Goal: Information Seeking & Learning: Learn about a topic

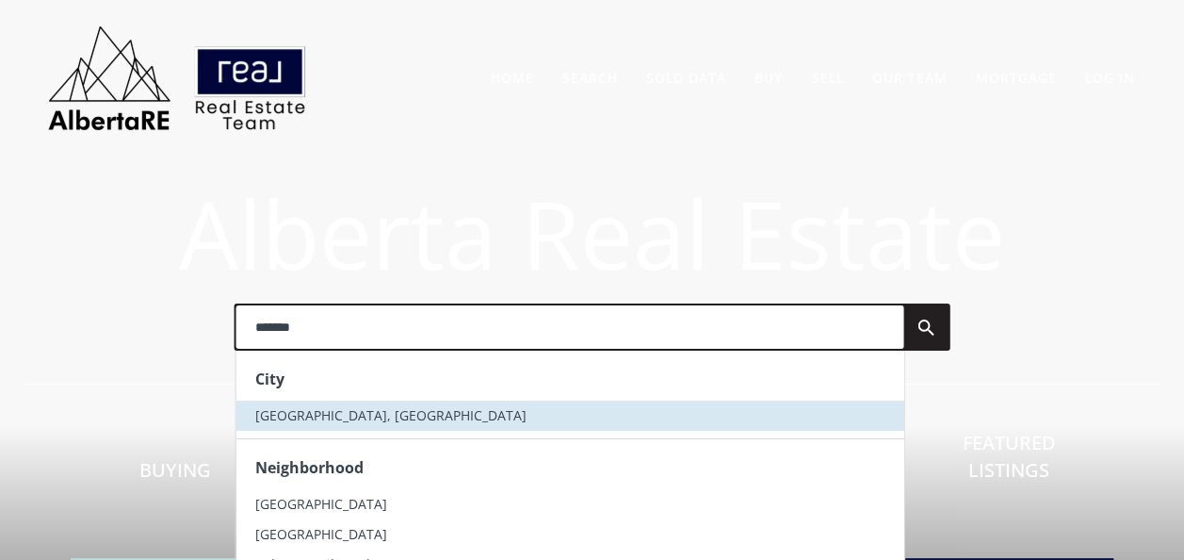
type input "*******"
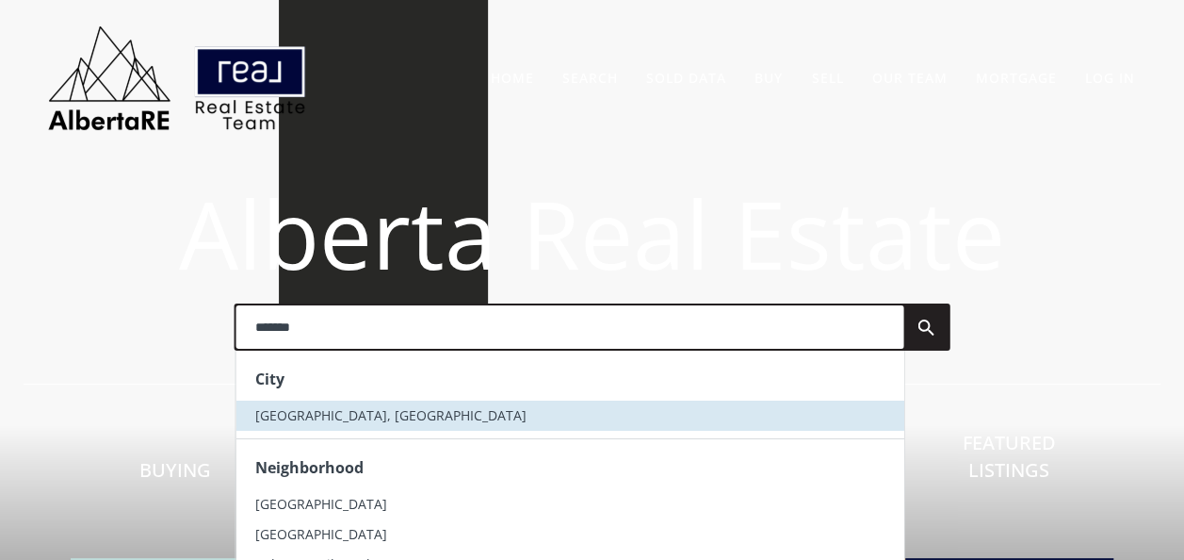
click at [349, 403] on li "[GEOGRAPHIC_DATA], [GEOGRAPHIC_DATA]" at bounding box center [570, 415] width 668 height 30
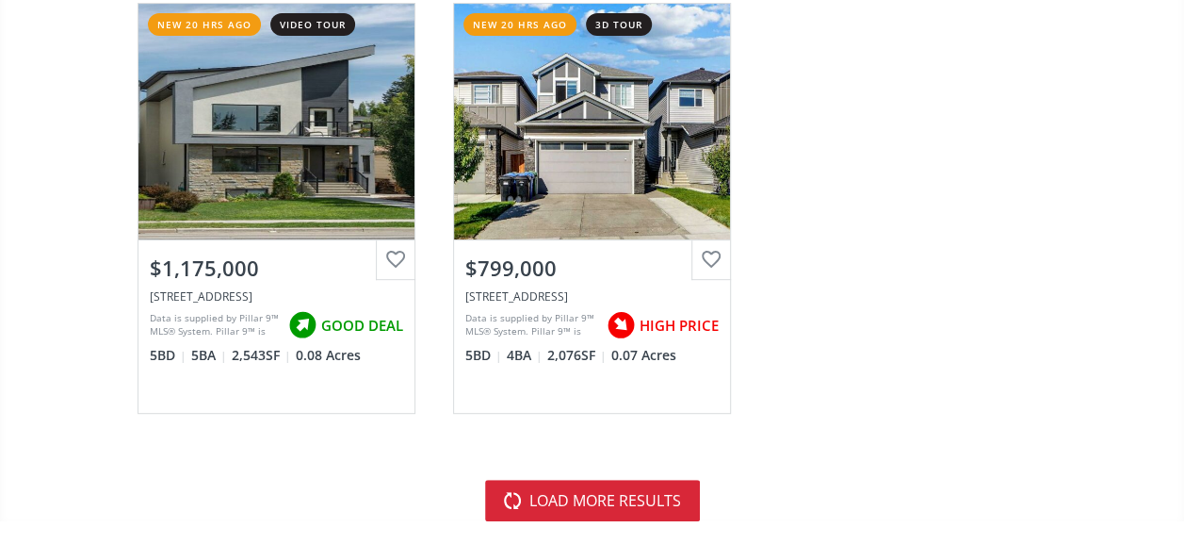
scroll to position [7442, 0]
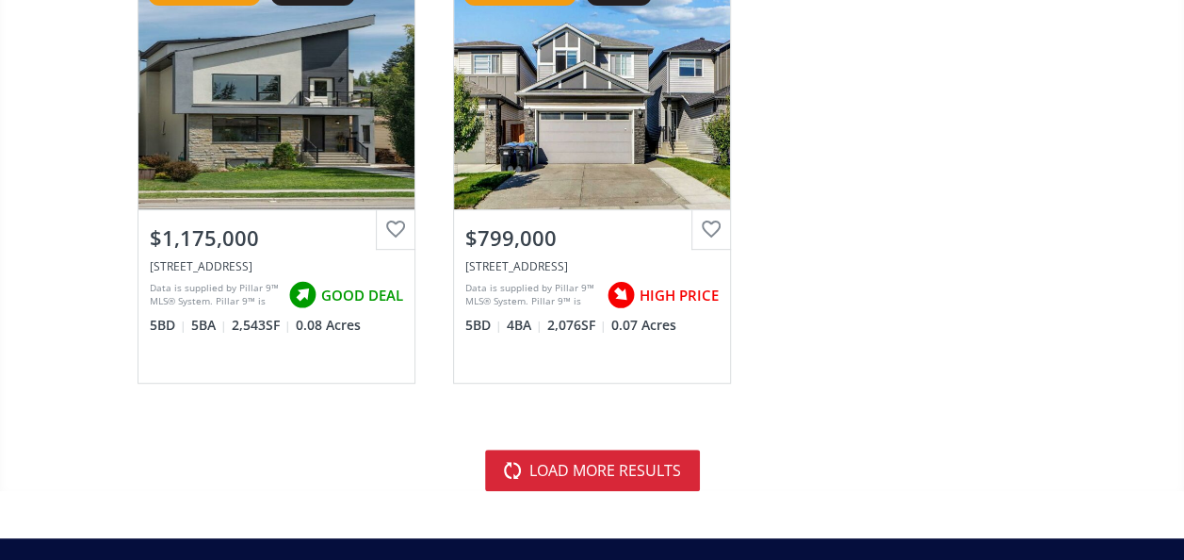
click at [627, 464] on button "load more results" at bounding box center [592, 469] width 215 height 41
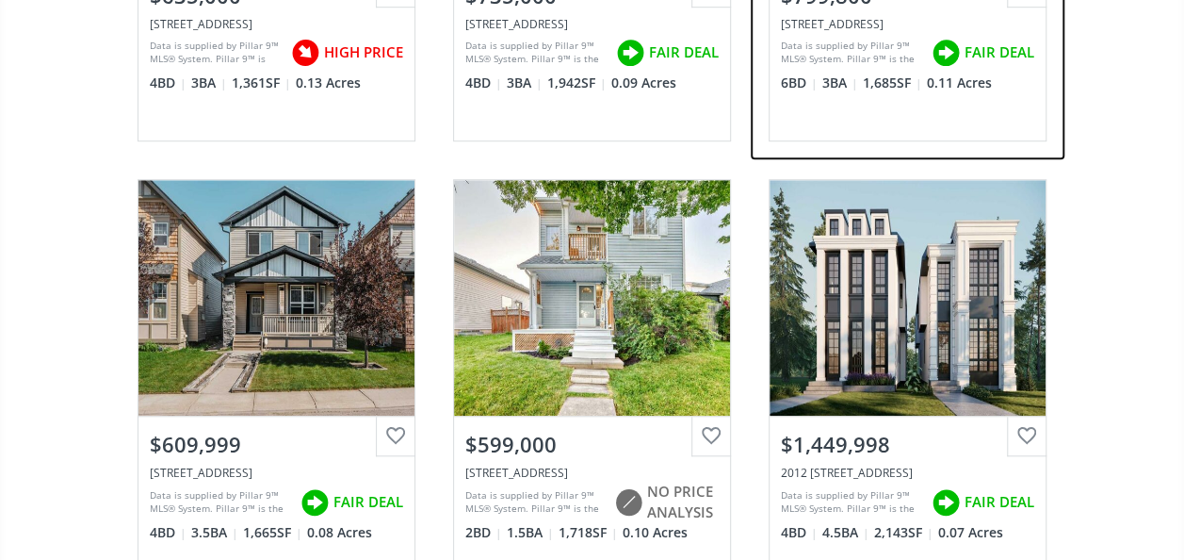
scroll to position [11305, 0]
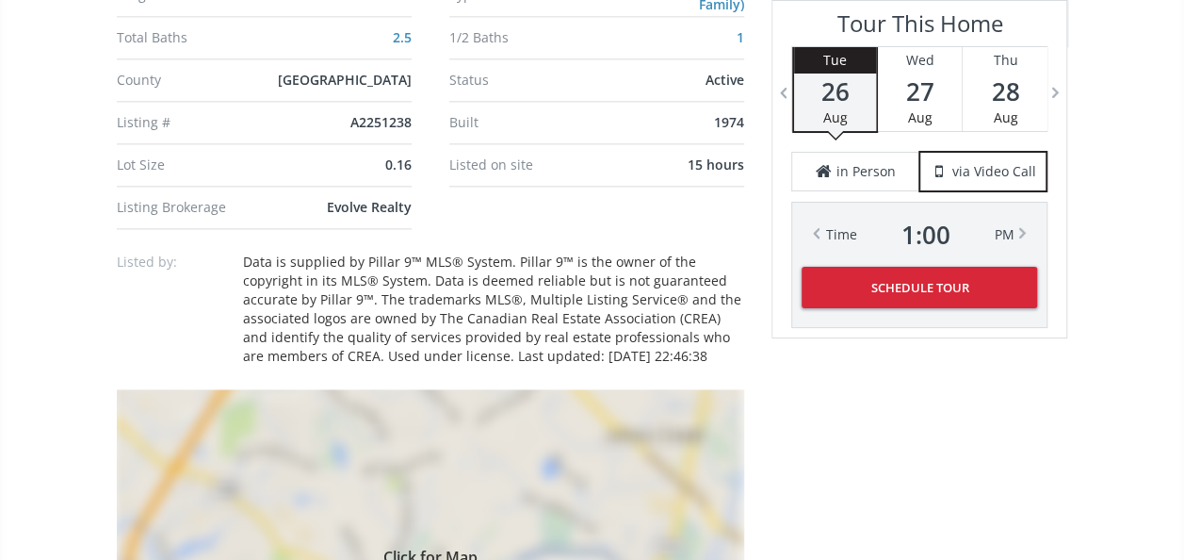
scroll to position [1507, 0]
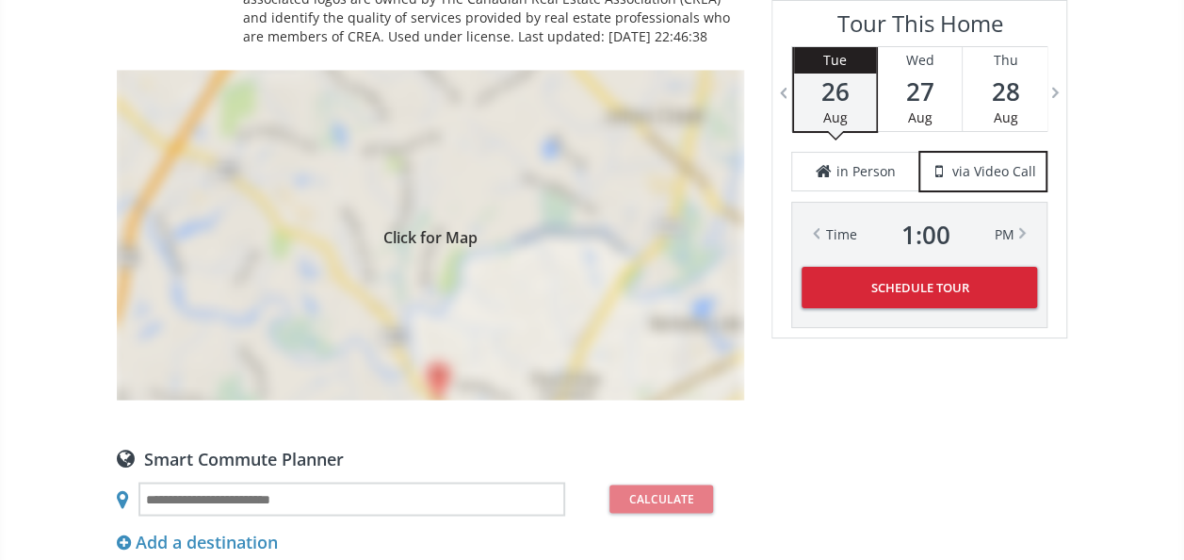
click at [366, 296] on div "Click for Map" at bounding box center [430, 235] width 627 height 330
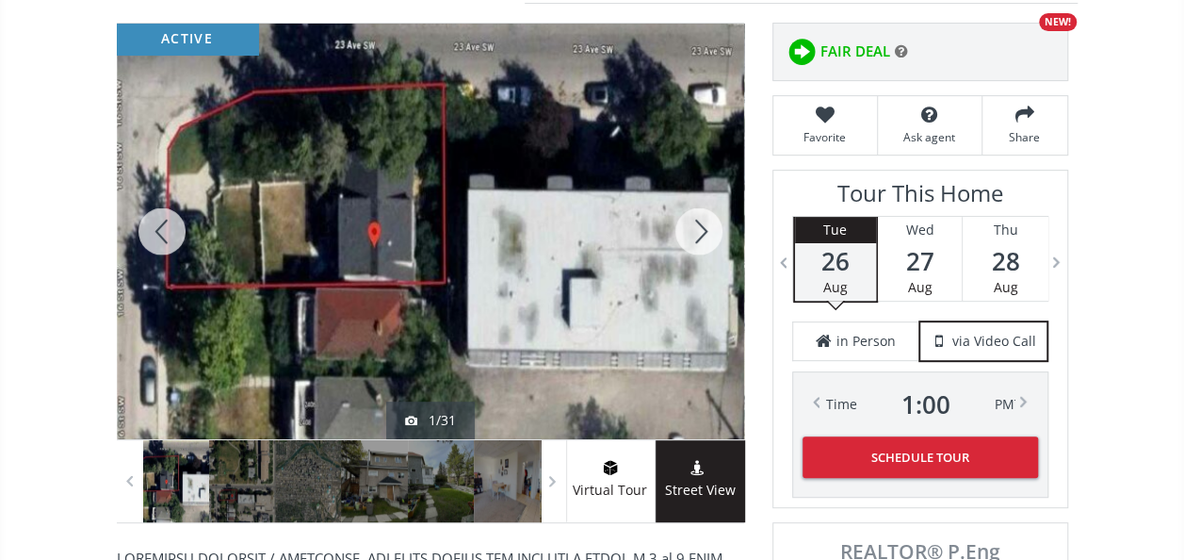
scroll to position [283, 0]
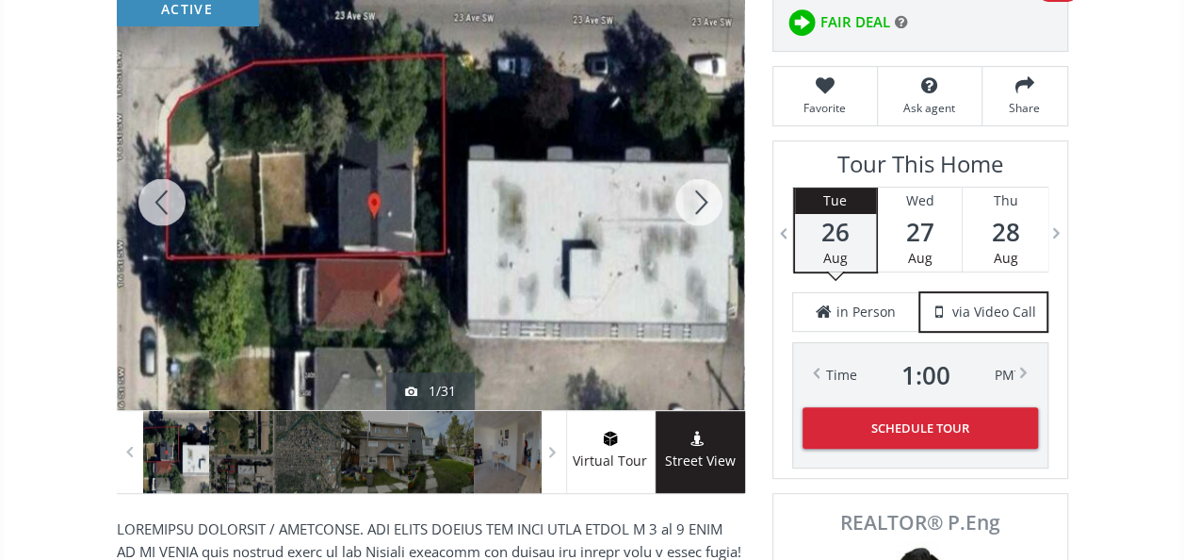
click at [691, 197] on div at bounding box center [699, 201] width 90 height 415
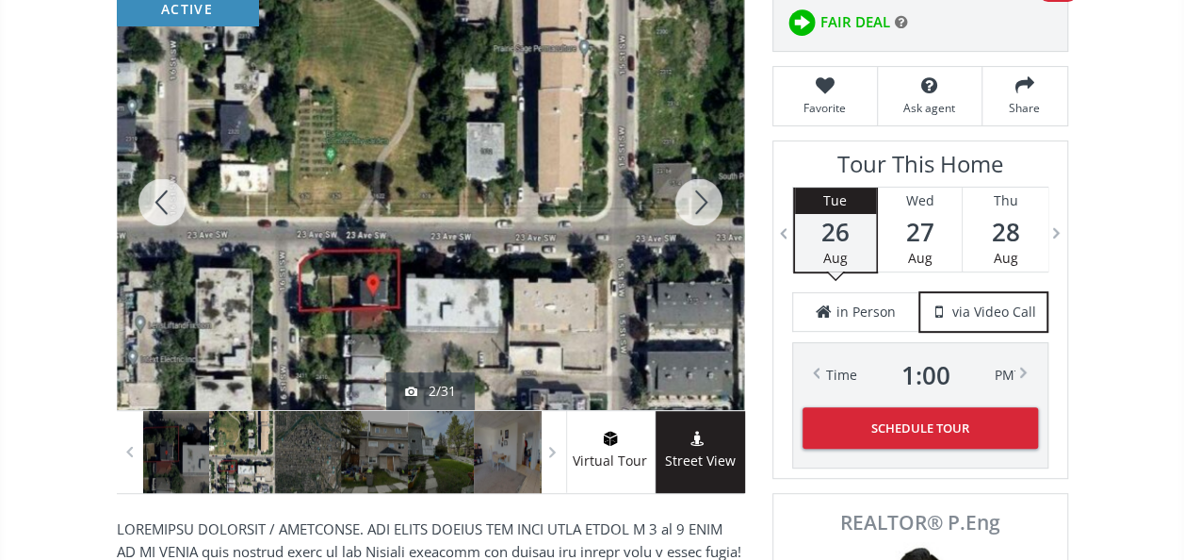
click at [691, 197] on div at bounding box center [699, 201] width 90 height 415
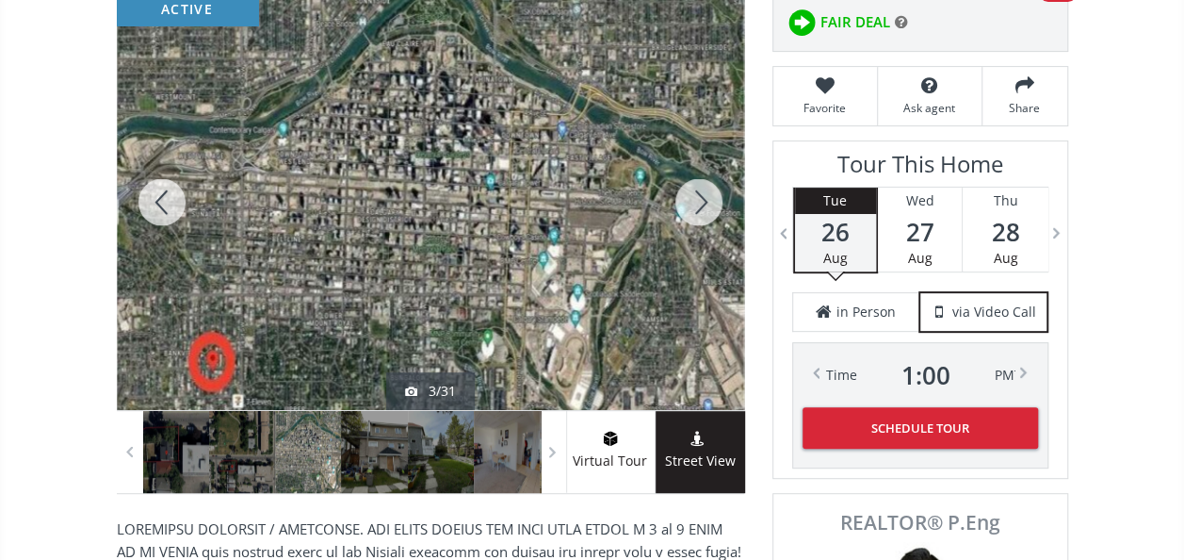
click at [691, 197] on div at bounding box center [699, 201] width 90 height 415
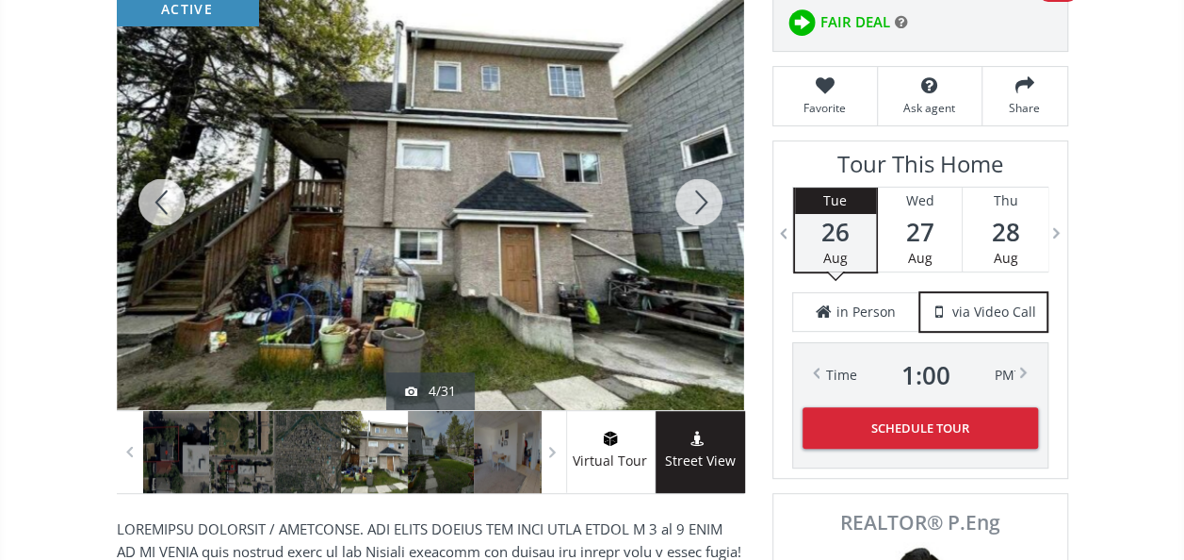
click at [691, 197] on div at bounding box center [699, 201] width 90 height 415
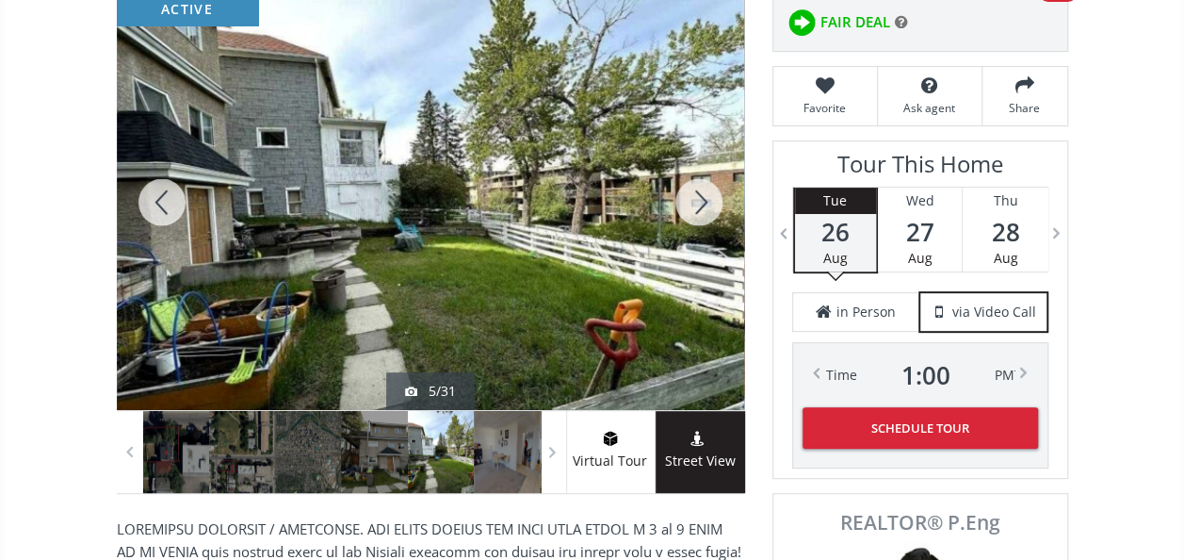
click at [171, 196] on div at bounding box center [162, 201] width 90 height 415
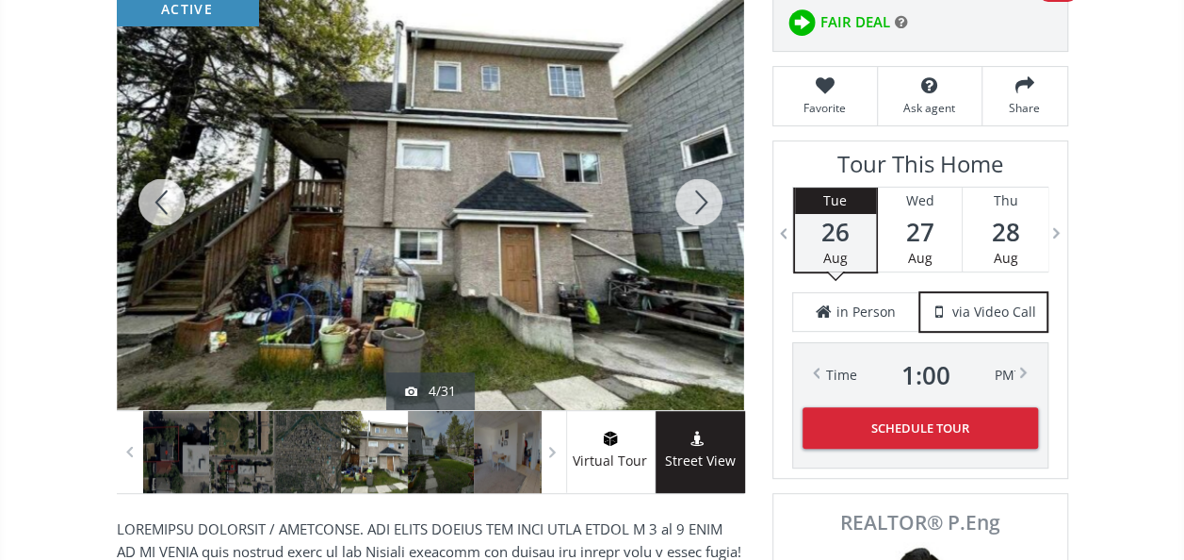
click at [686, 192] on div at bounding box center [699, 201] width 90 height 415
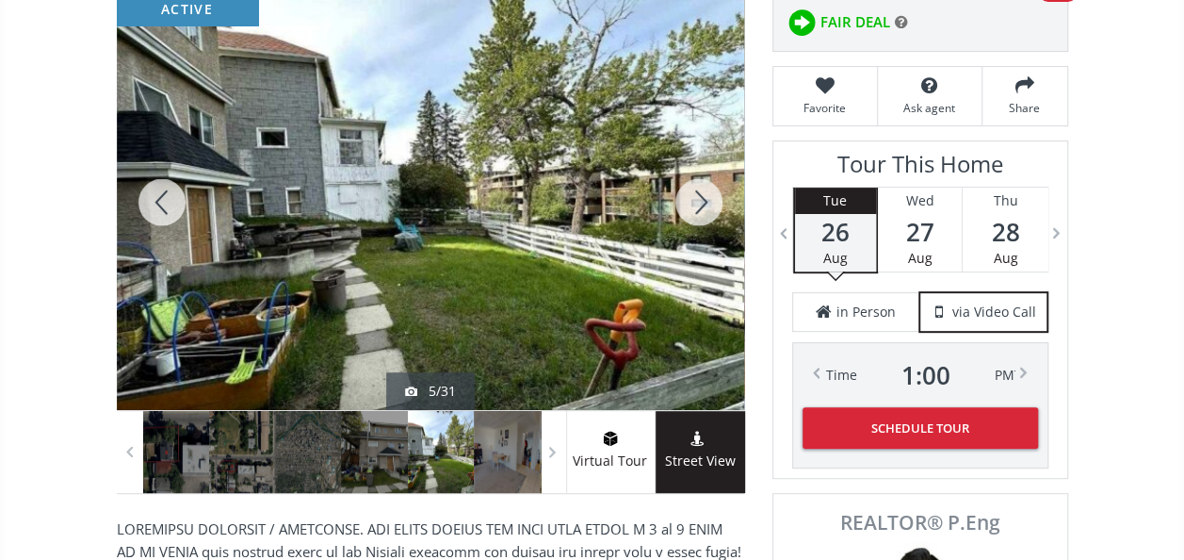
click at [686, 192] on div at bounding box center [699, 201] width 90 height 415
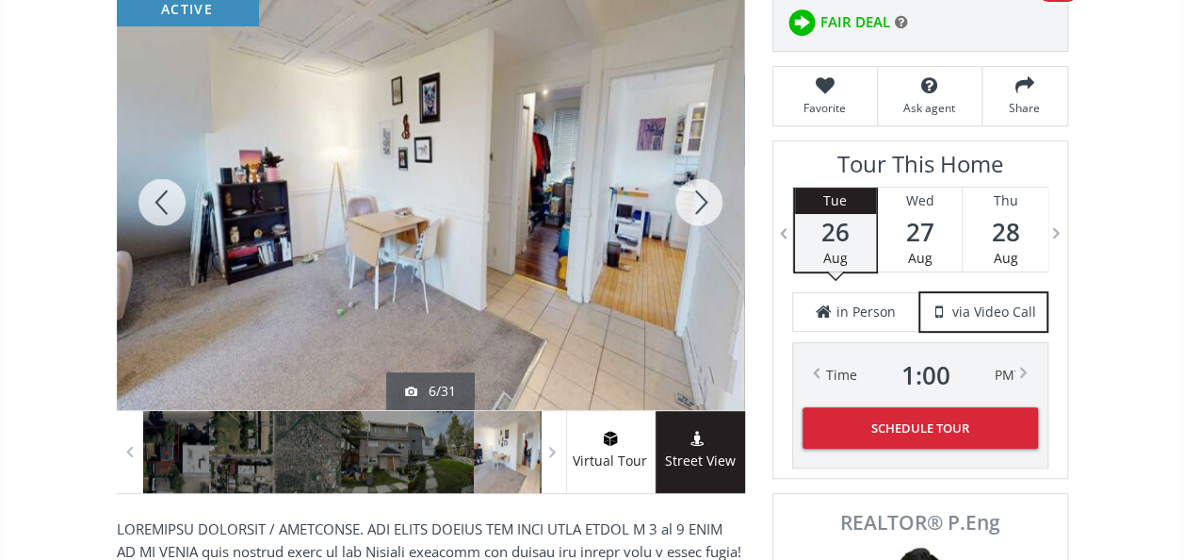
click at [685, 192] on div at bounding box center [699, 201] width 90 height 415
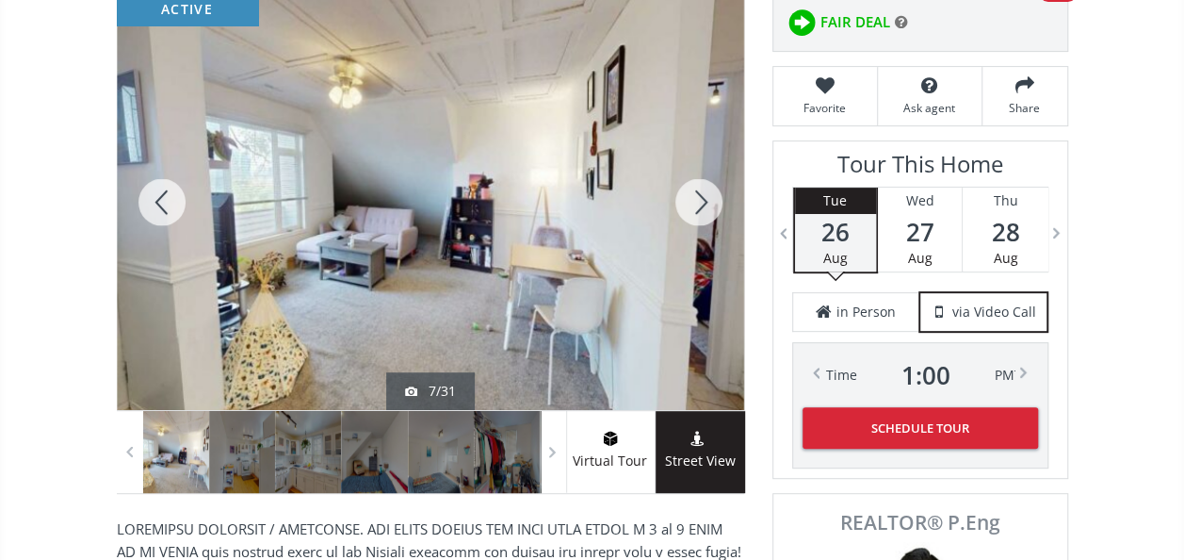
click at [685, 190] on div at bounding box center [699, 201] width 90 height 415
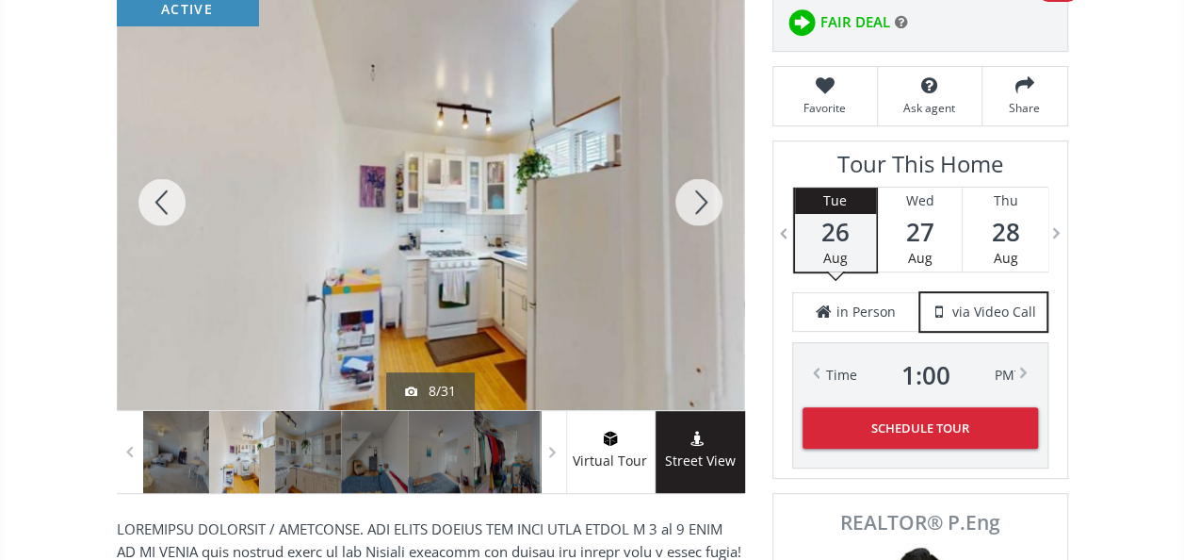
click at [685, 190] on div at bounding box center [699, 201] width 90 height 415
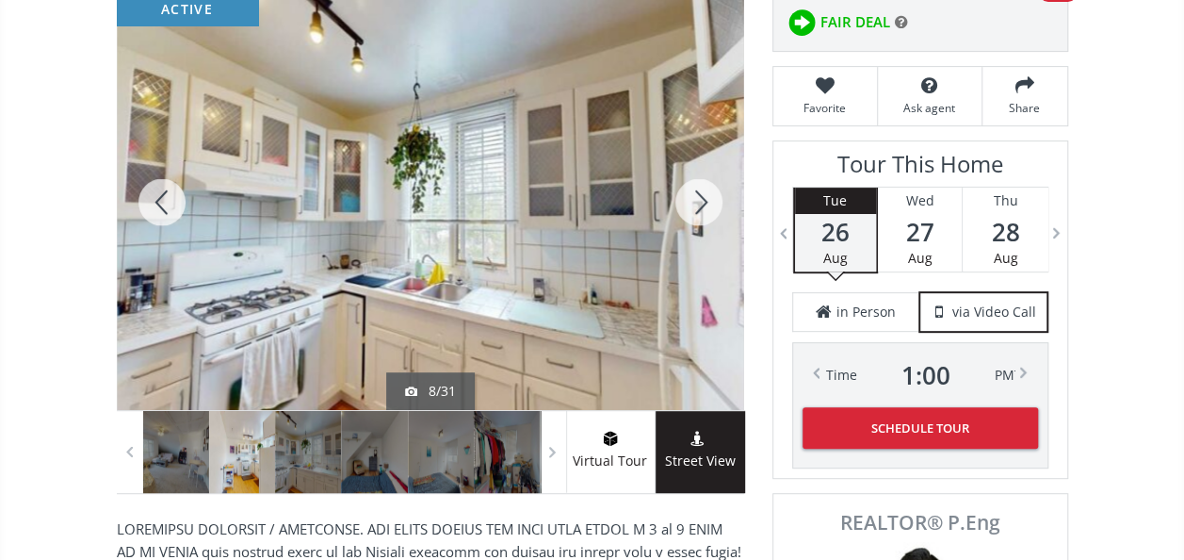
click at [685, 190] on div at bounding box center [699, 201] width 90 height 415
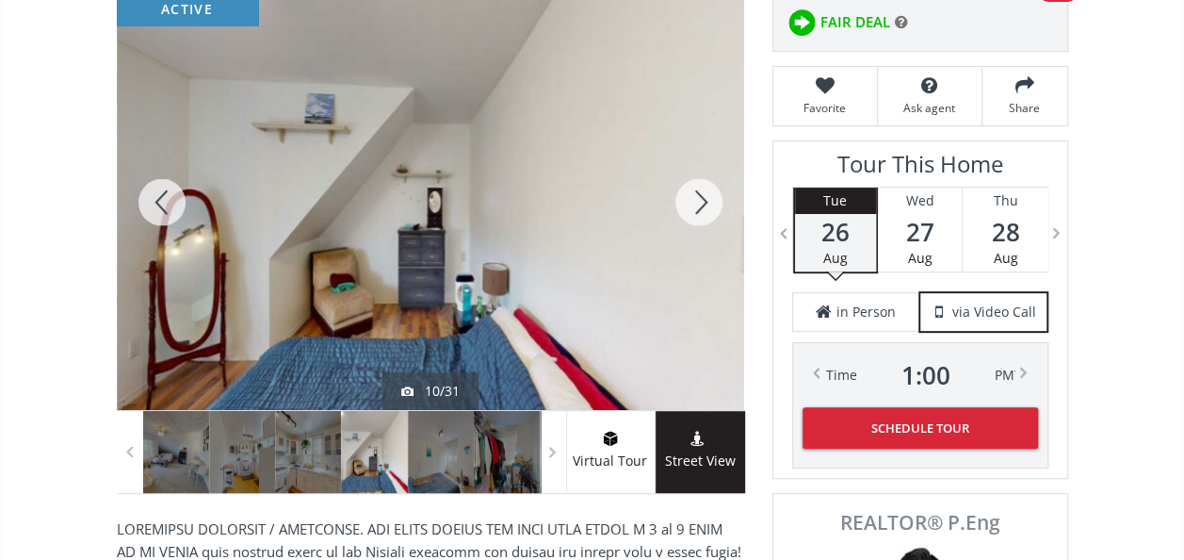
click at [685, 190] on div at bounding box center [699, 201] width 90 height 415
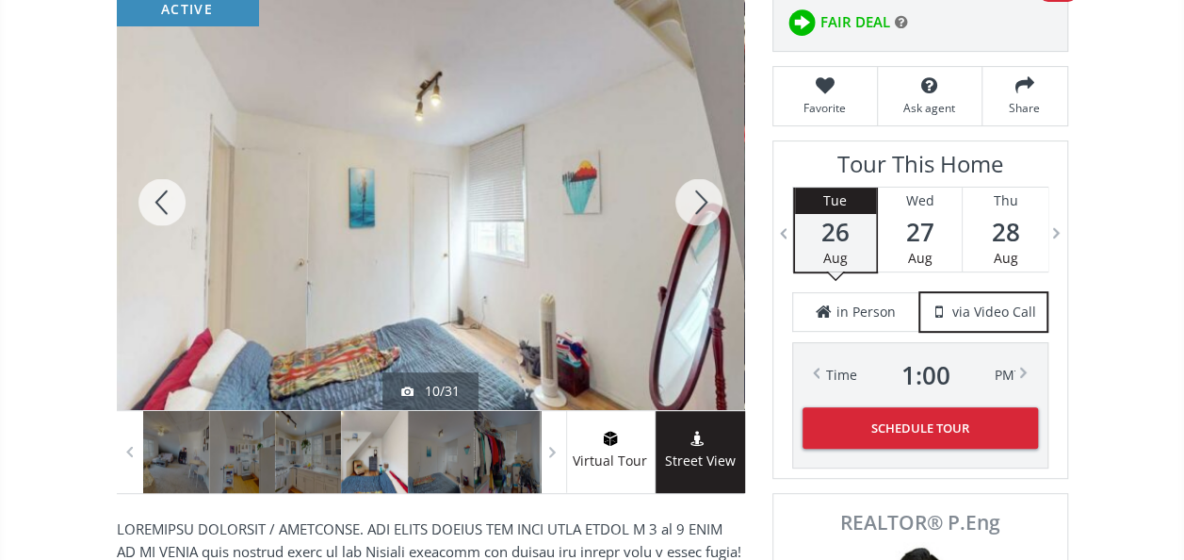
click at [685, 190] on div at bounding box center [699, 201] width 90 height 415
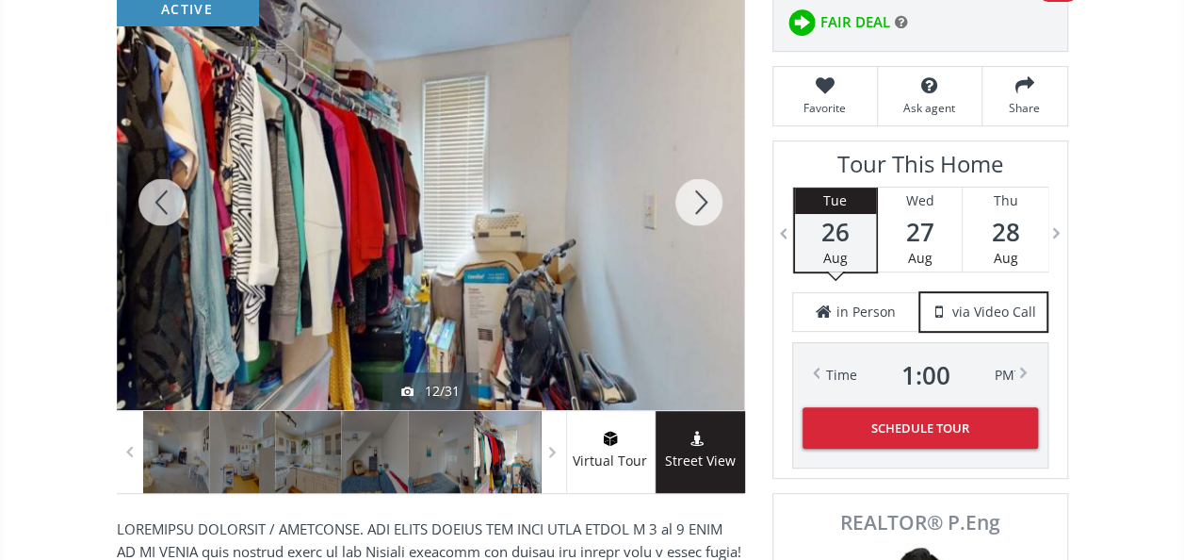
click at [685, 190] on div at bounding box center [699, 201] width 90 height 415
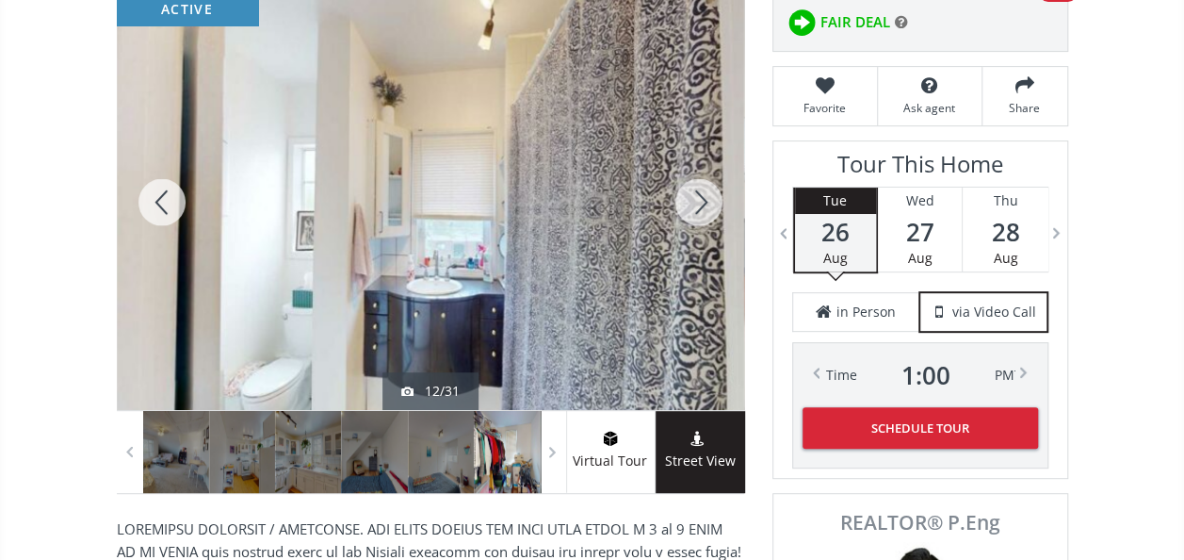
click at [685, 190] on div at bounding box center [699, 201] width 90 height 415
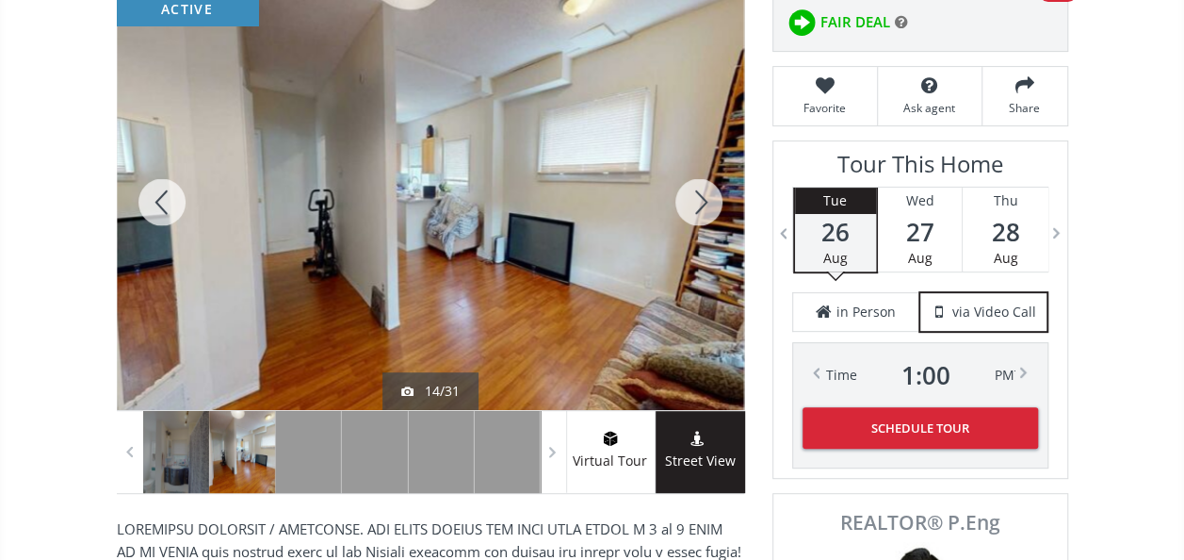
click at [685, 190] on div at bounding box center [699, 201] width 90 height 415
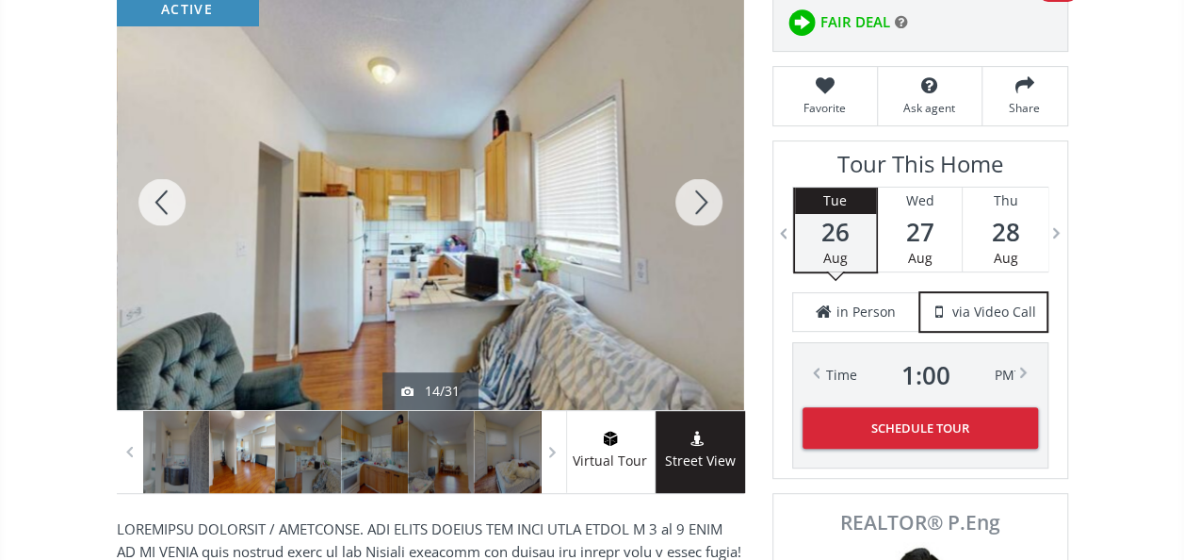
click at [685, 190] on div at bounding box center [699, 201] width 90 height 415
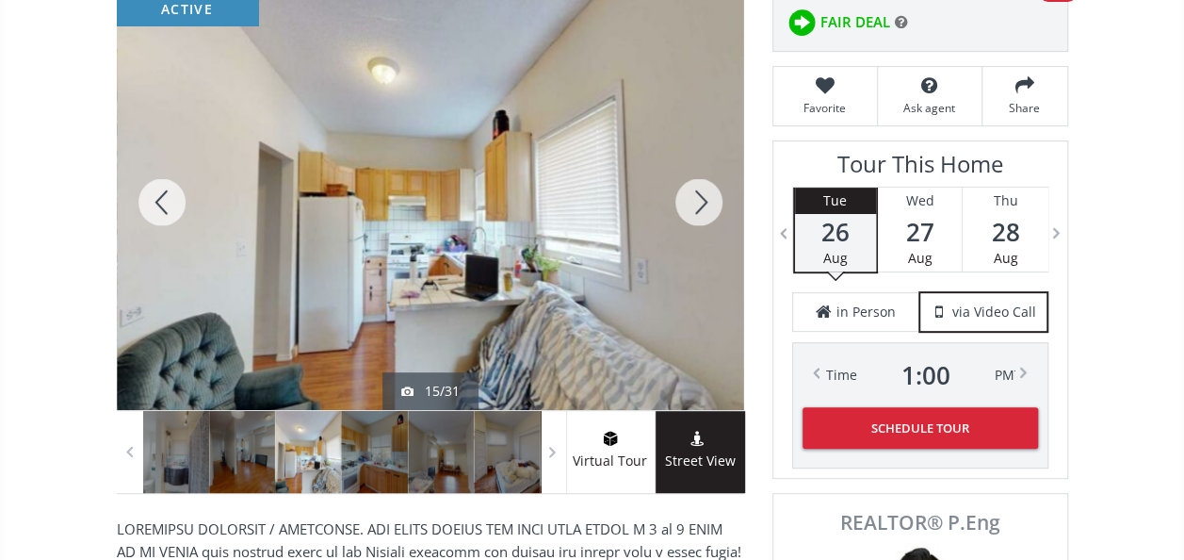
click at [685, 190] on div at bounding box center [699, 201] width 90 height 415
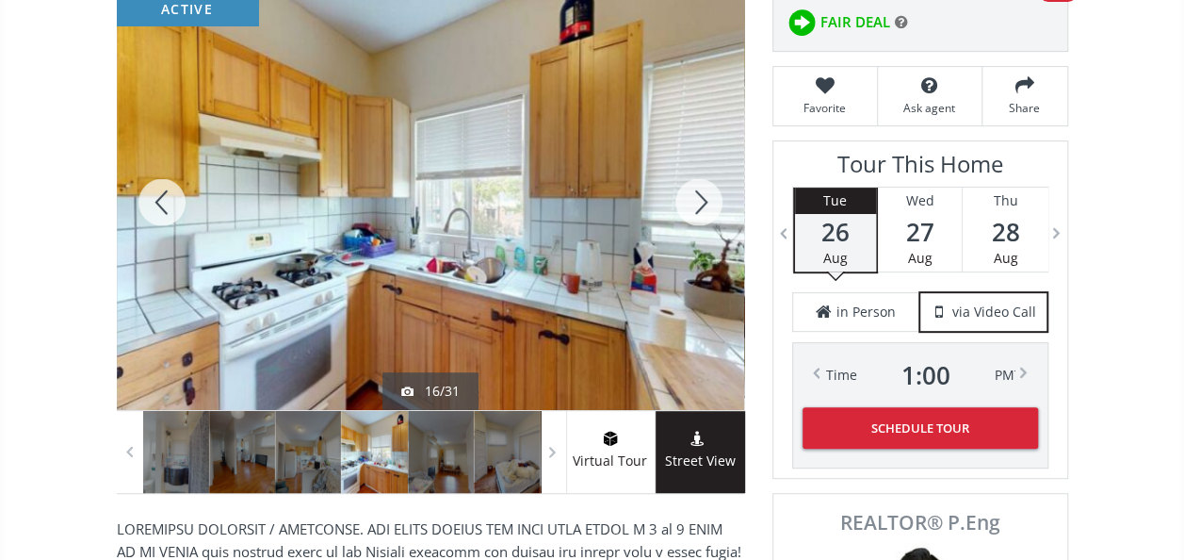
click at [691, 195] on div at bounding box center [699, 201] width 90 height 415
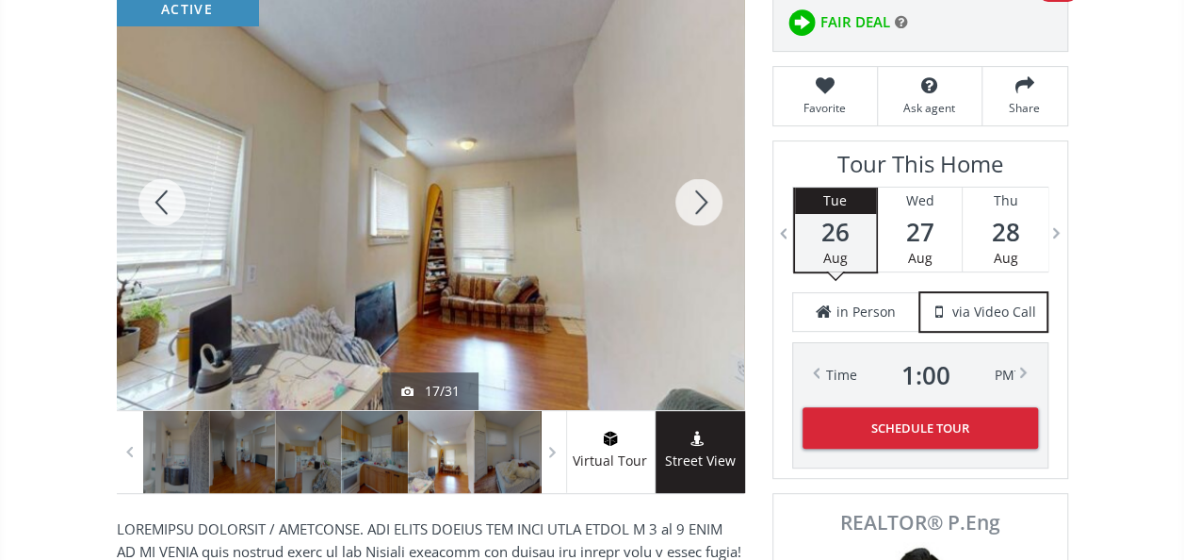
click at [695, 200] on div at bounding box center [699, 201] width 90 height 415
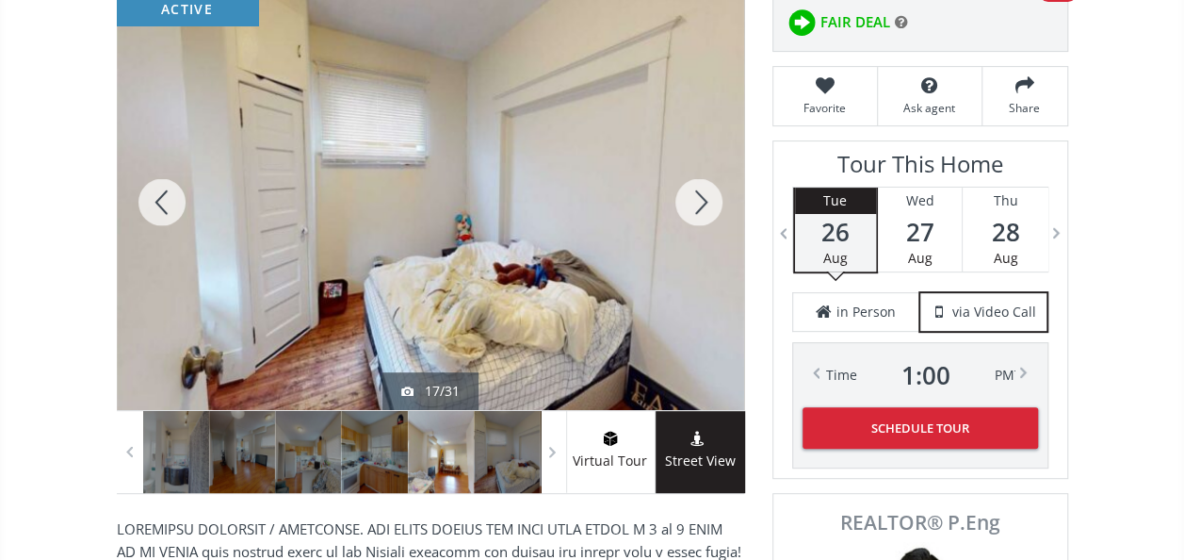
click at [695, 200] on div at bounding box center [699, 201] width 90 height 415
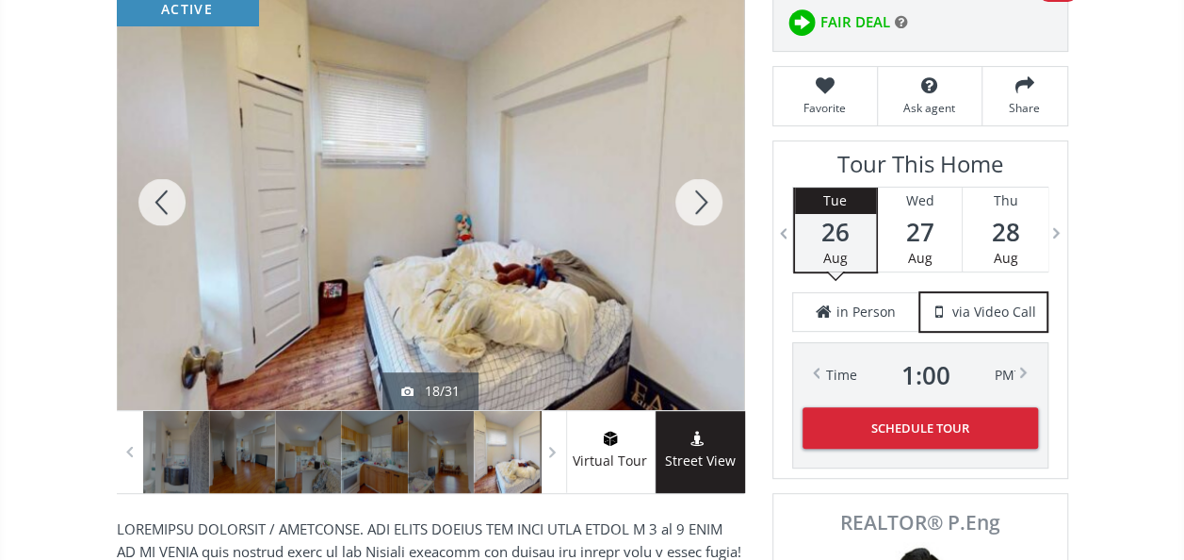
click at [695, 200] on div at bounding box center [699, 201] width 90 height 415
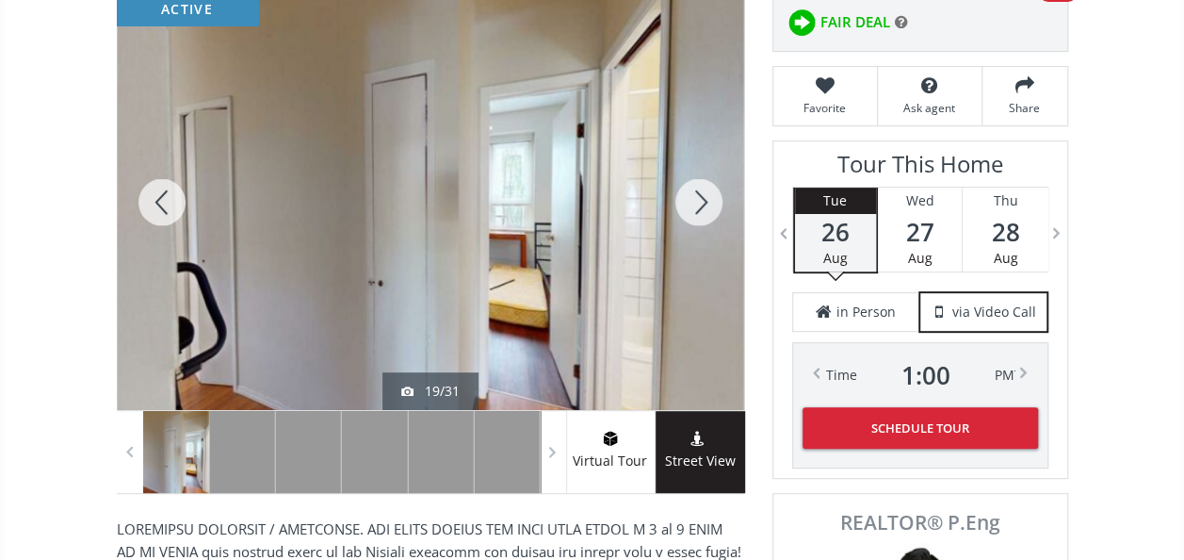
click at [693, 199] on div at bounding box center [699, 201] width 90 height 415
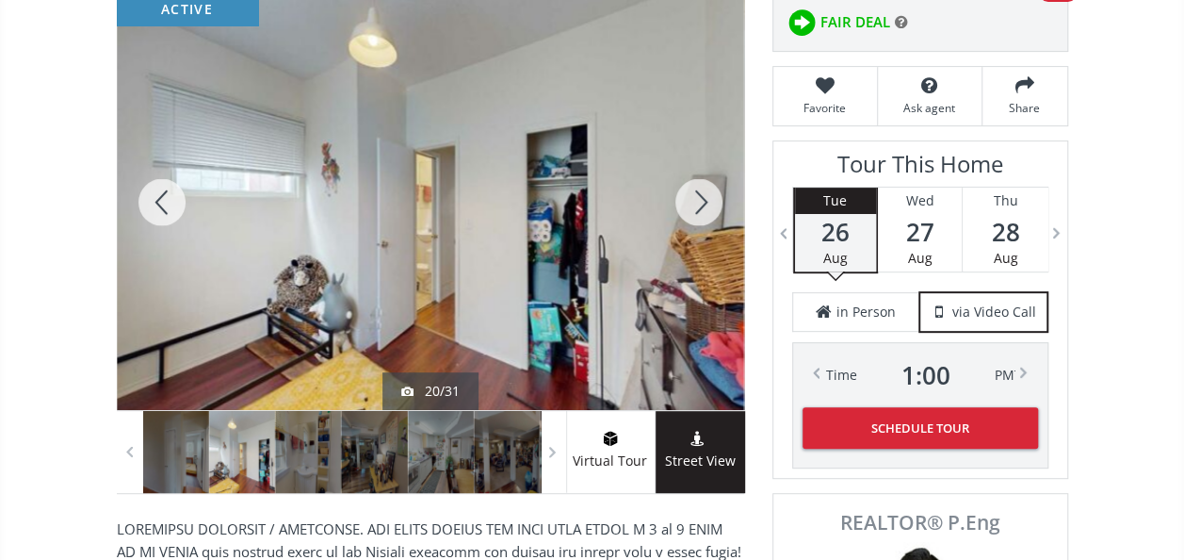
click at [693, 200] on div at bounding box center [699, 201] width 90 height 415
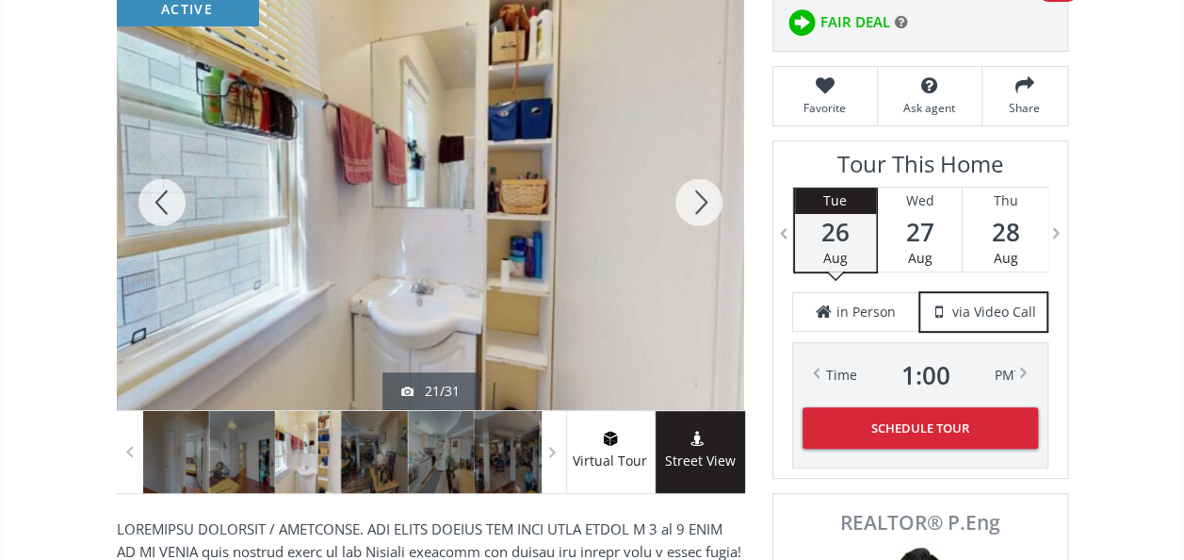
click at [693, 200] on div at bounding box center [699, 201] width 90 height 415
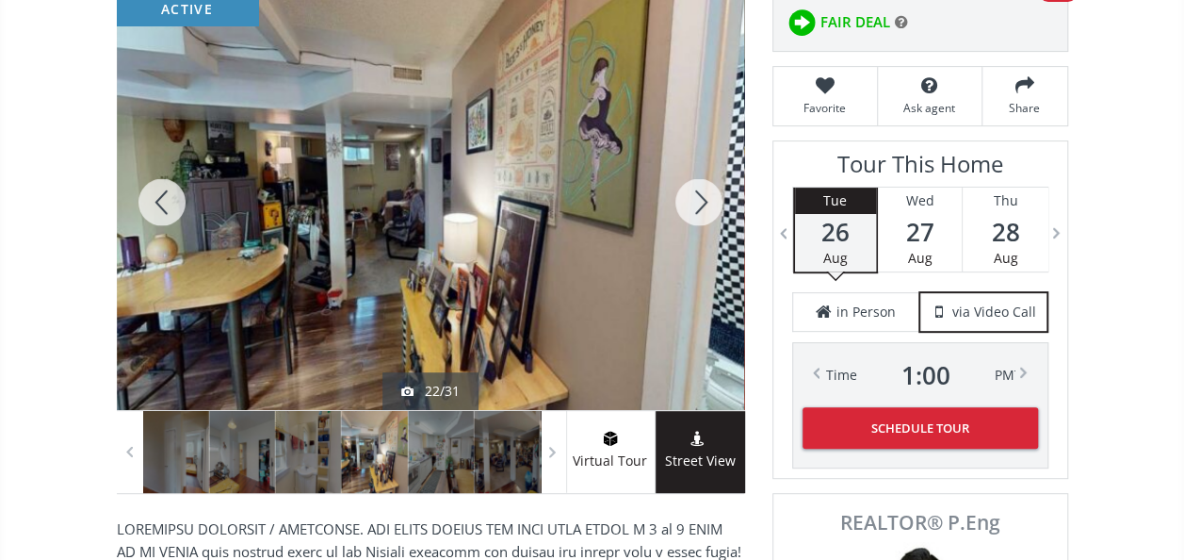
click at [693, 200] on div at bounding box center [699, 201] width 90 height 415
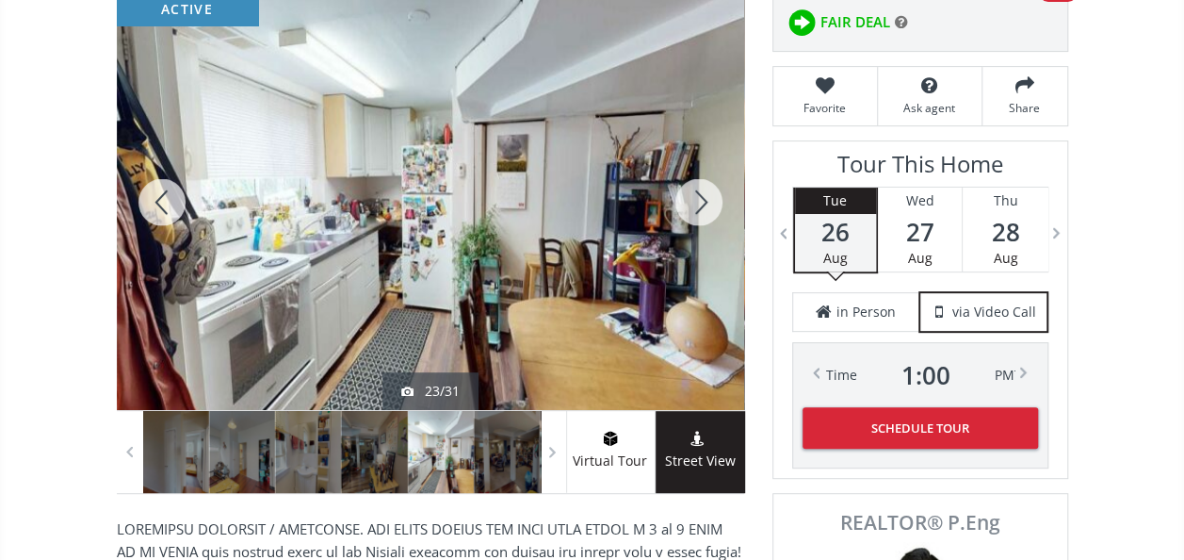
click at [693, 200] on div at bounding box center [699, 201] width 90 height 415
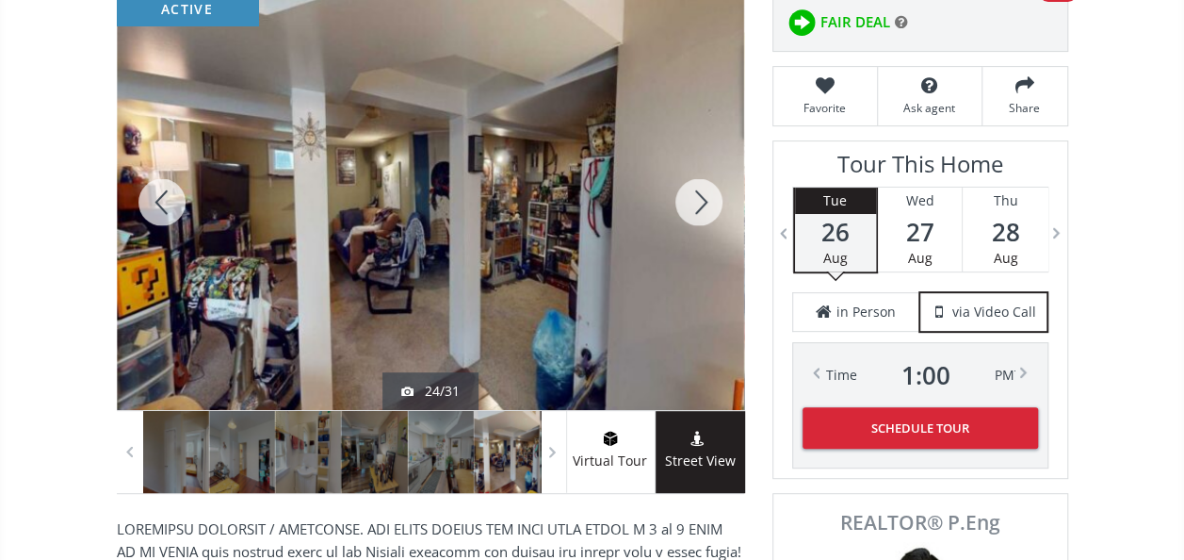
click at [693, 200] on div at bounding box center [699, 201] width 90 height 415
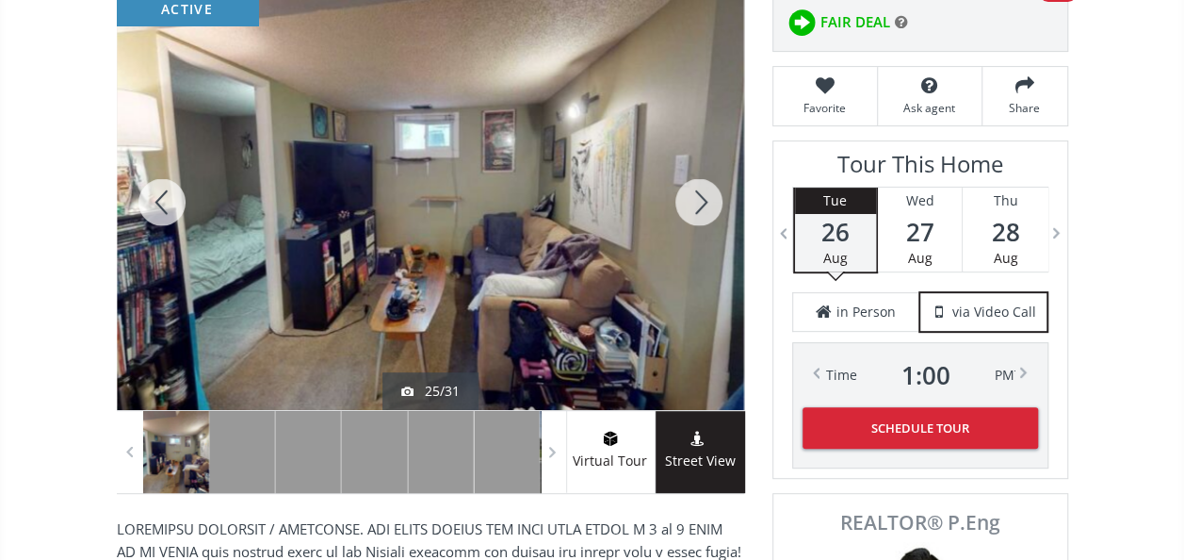
click at [693, 200] on div at bounding box center [699, 201] width 90 height 415
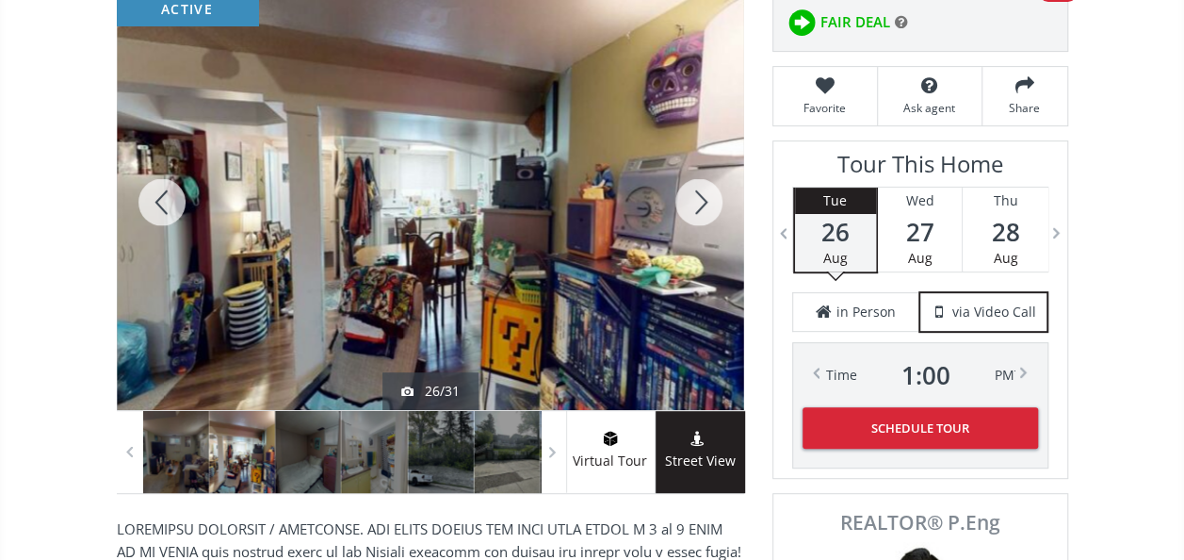
click at [693, 200] on div at bounding box center [699, 201] width 90 height 415
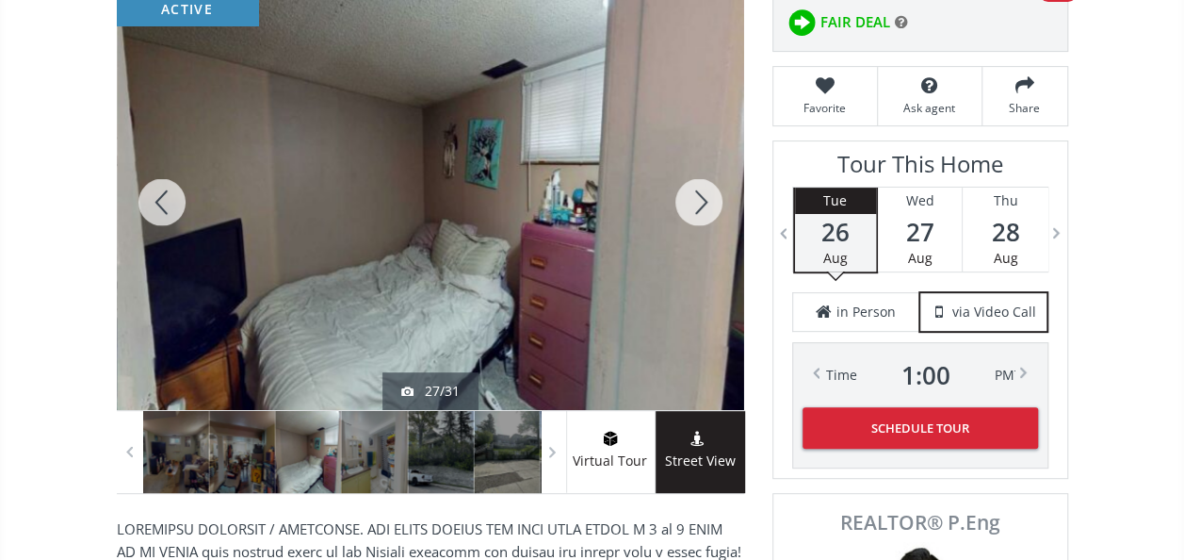
click at [693, 201] on div at bounding box center [699, 201] width 90 height 415
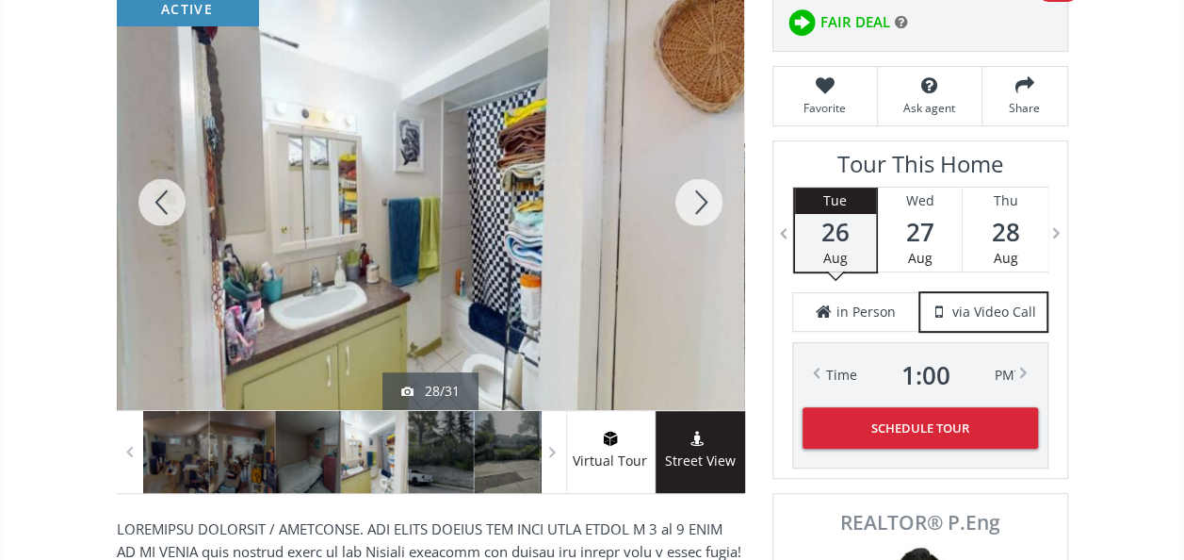
click at [693, 201] on div at bounding box center [699, 201] width 90 height 415
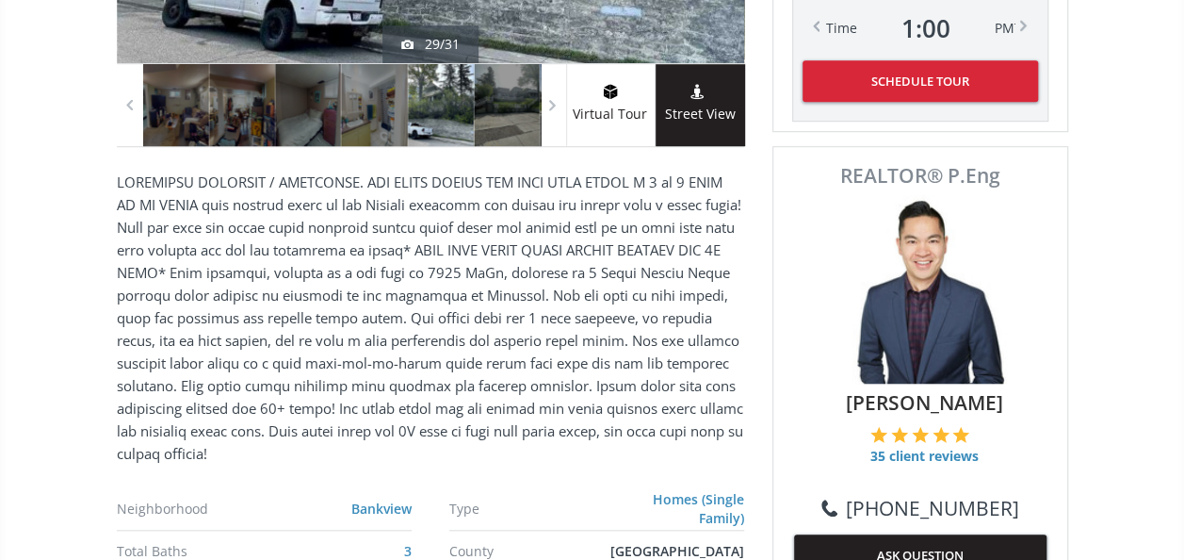
scroll to position [659, 0]
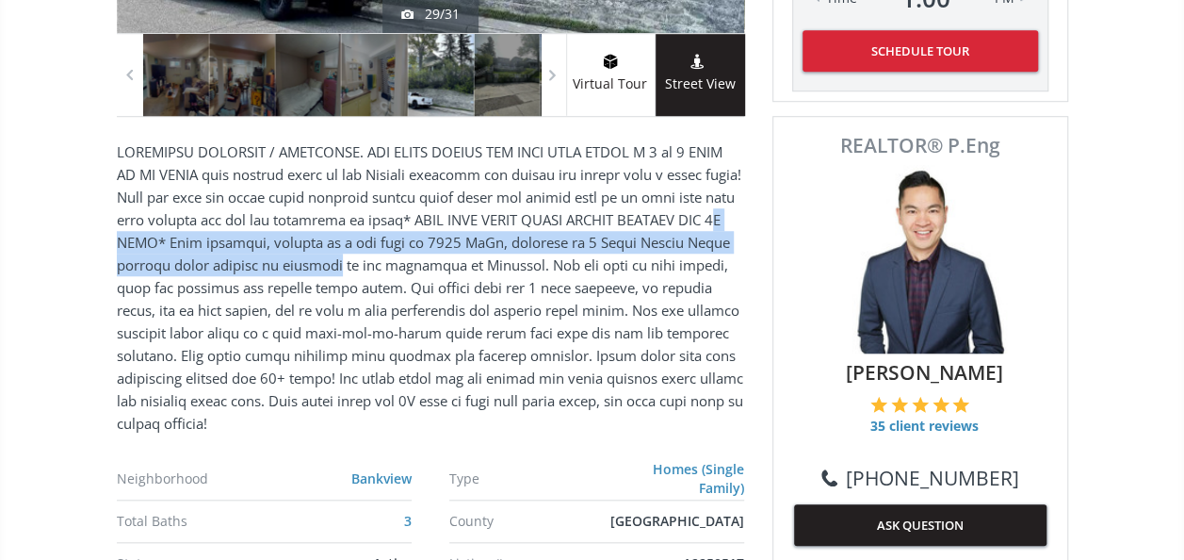
drag, startPoint x: 159, startPoint y: 241, endPoint x: 377, endPoint y: 278, distance: 220.7
click at [377, 278] on p at bounding box center [430, 287] width 627 height 294
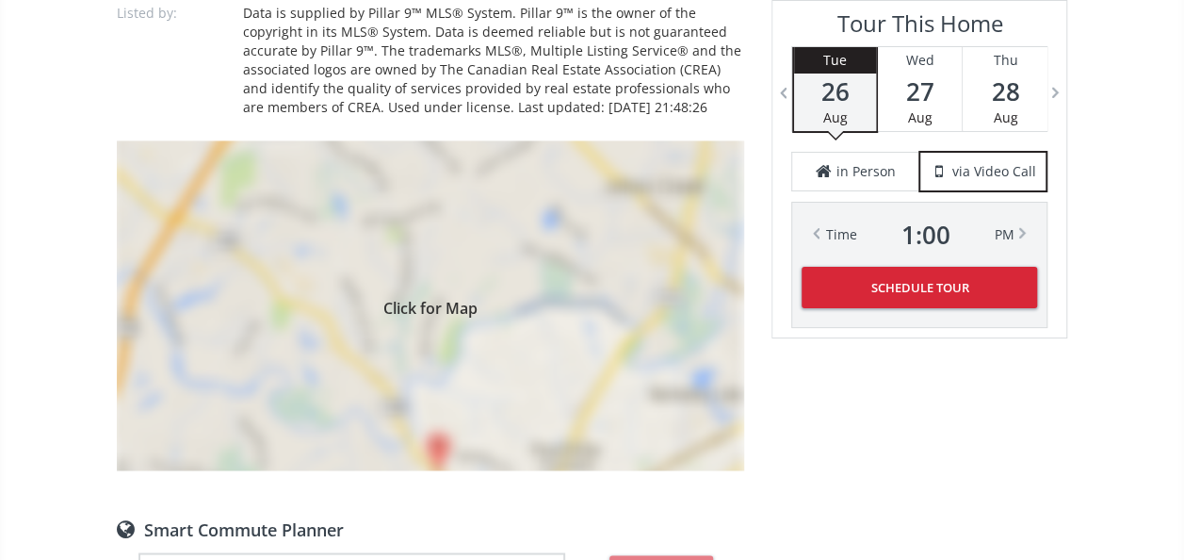
scroll to position [1413, 0]
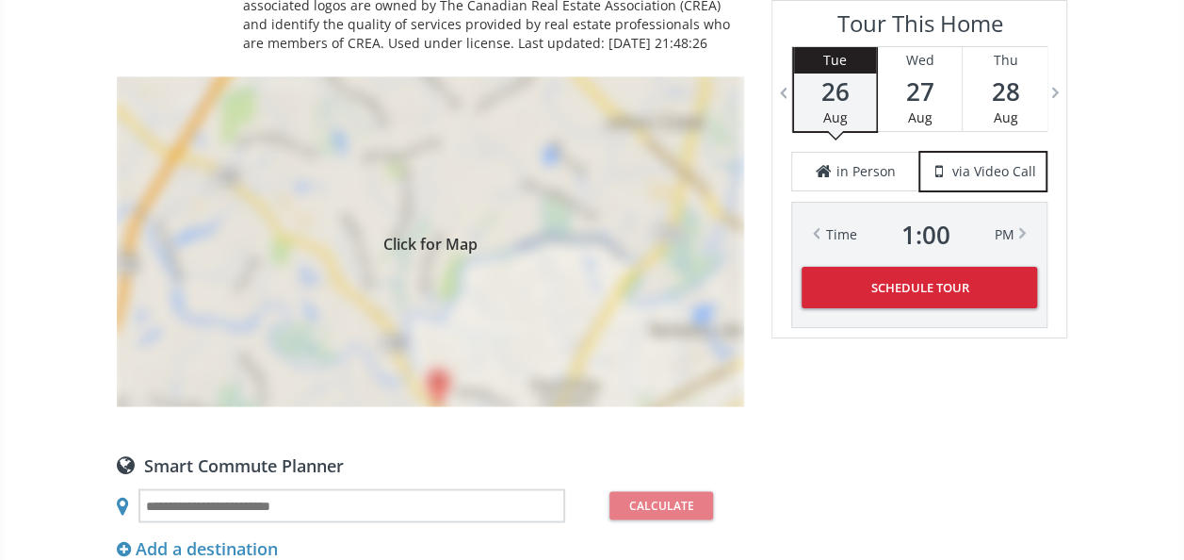
click at [498, 250] on div "Click for Map" at bounding box center [430, 241] width 627 height 330
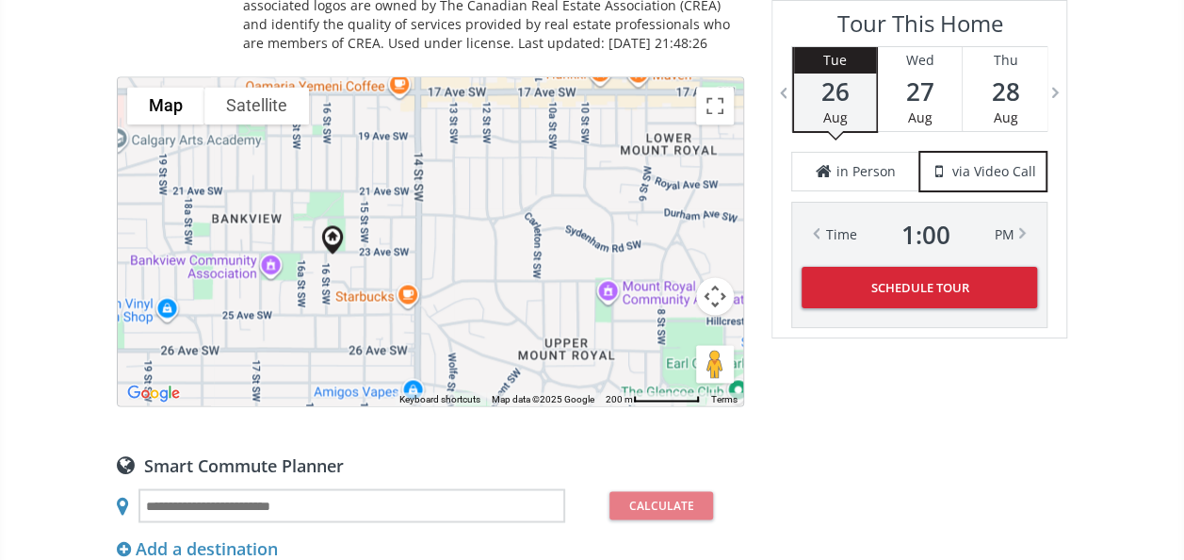
drag, startPoint x: 350, startPoint y: 204, endPoint x: 256, endPoint y: 222, distance: 95.0
click at [256, 222] on div at bounding box center [431, 241] width 626 height 328
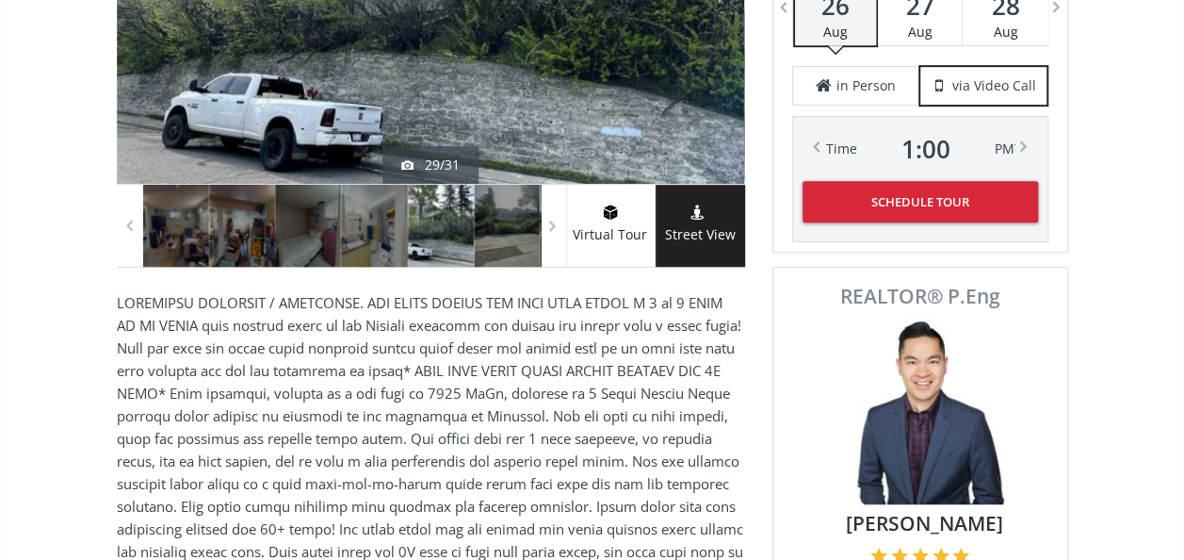
scroll to position [377, 0]
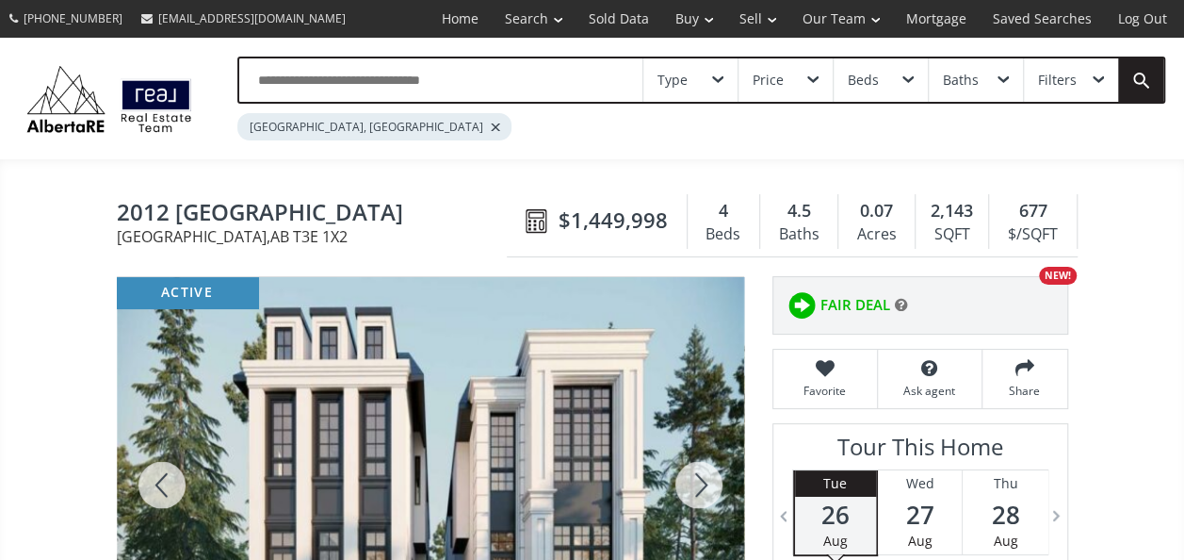
click at [224, 209] on span "2012 [GEOGRAPHIC_DATA]" at bounding box center [316, 214] width 399 height 29
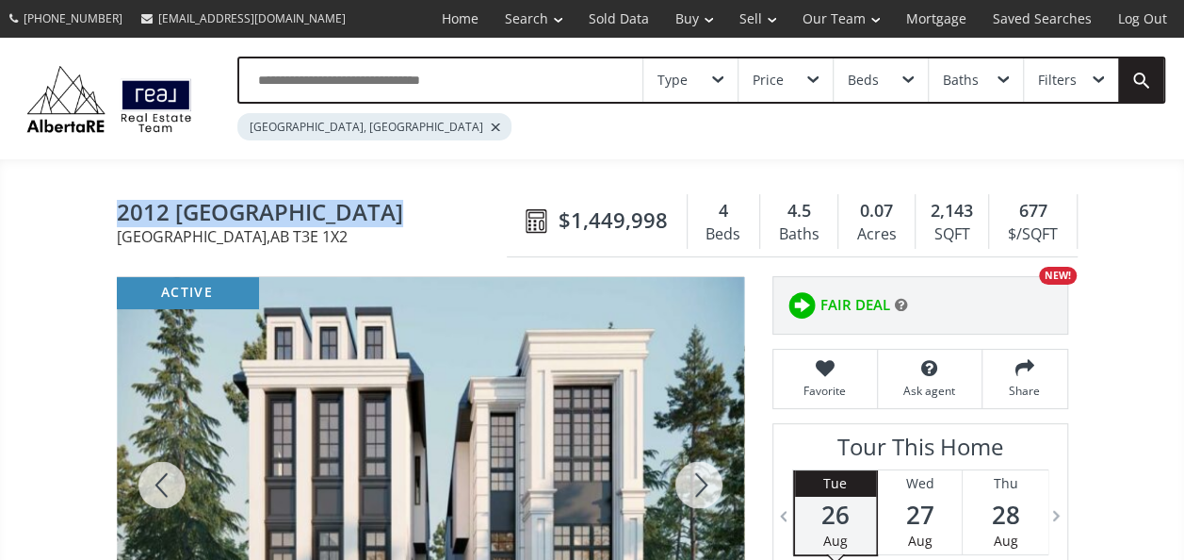
click at [224, 209] on span "2012 [GEOGRAPHIC_DATA]" at bounding box center [316, 214] width 399 height 29
copy span "2012 [GEOGRAPHIC_DATA]"
